Goal: Task Accomplishment & Management: Manage account settings

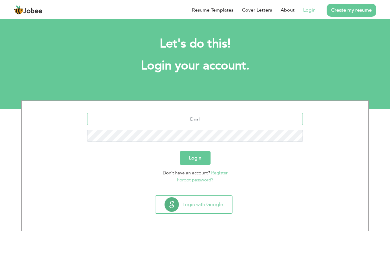
click at [191, 117] on input "text" at bounding box center [195, 119] width 216 height 12
type input "muhammadumar5433@gmail.com"
click at [196, 161] on button "Login" at bounding box center [195, 157] width 31 height 13
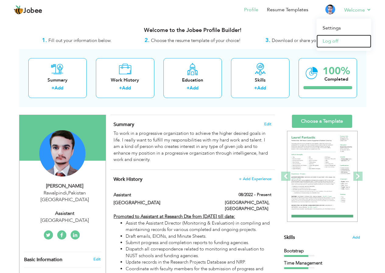
click at [340, 39] on link "Log off" at bounding box center [344, 41] width 55 height 13
